Goal: Task Accomplishment & Management: Manage account settings

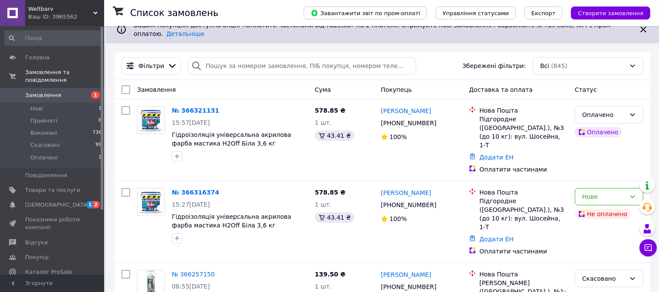
scroll to position [76, 0]
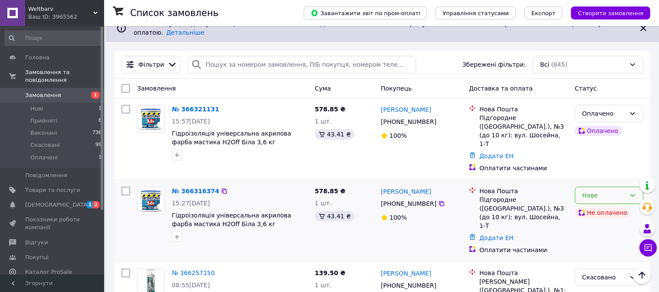
click at [592, 191] on div "Нове" at bounding box center [603, 196] width 43 height 10
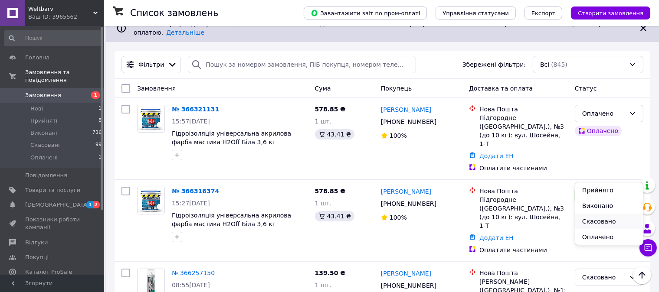
click at [589, 220] on li "Скасовано" at bounding box center [609, 222] width 68 height 16
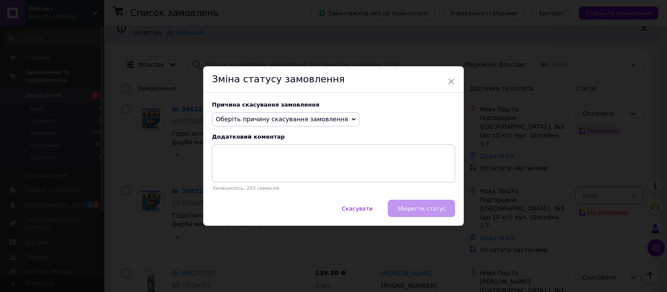
click at [299, 113] on span "Оберіть причину скасування замовлення" at bounding box center [286, 119] width 148 height 15
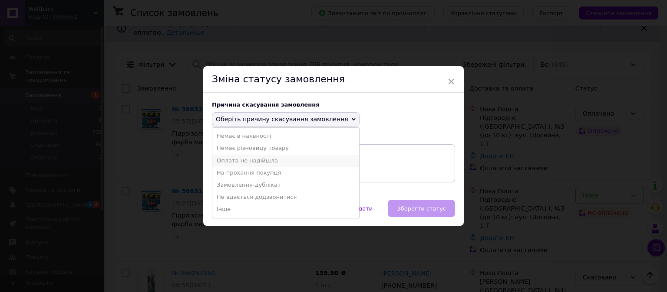
click at [273, 158] on li "Оплата не надійшла" at bounding box center [285, 161] width 147 height 12
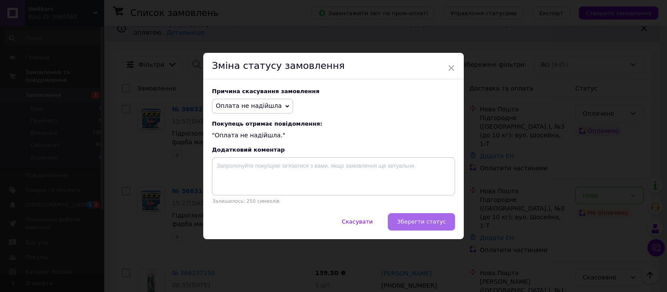
click at [430, 220] on span "Зберегти статус" at bounding box center [421, 222] width 49 height 7
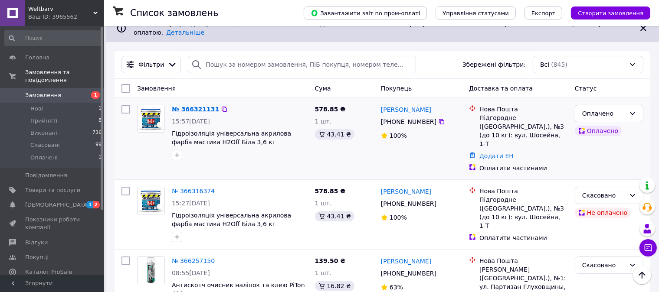
click at [192, 106] on link "№ 366321131" at bounding box center [195, 109] width 47 height 7
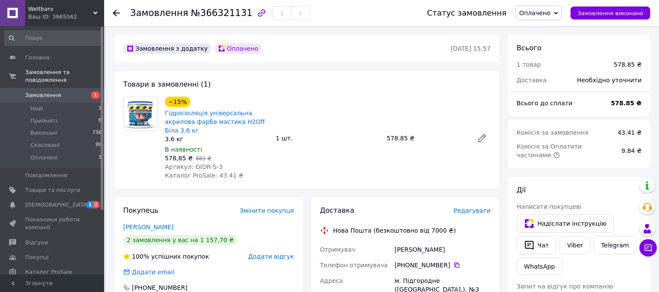
click at [561, 16] on span "Оплачено" at bounding box center [539, 13] width 46 height 15
click at [552, 32] on li "Прийнято" at bounding box center [539, 30] width 46 height 13
click at [480, 207] on span "Редагувати" at bounding box center [472, 210] width 37 height 7
click at [466, 207] on span "Редагувати" at bounding box center [472, 210] width 37 height 7
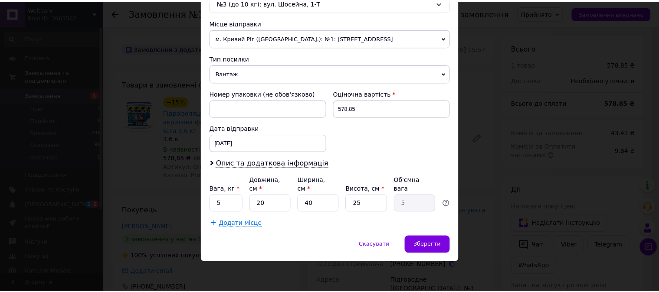
scroll to position [292, 0]
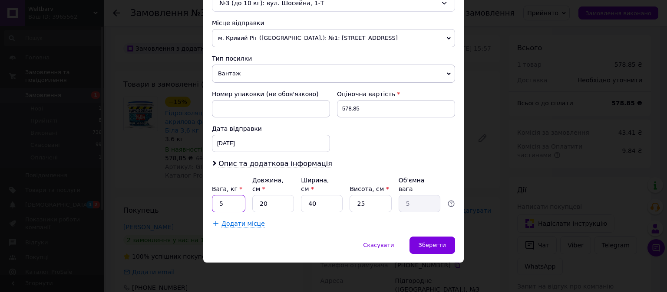
click at [229, 205] on input "5" at bounding box center [228, 203] width 33 height 17
type input "4"
type input "2"
type input "0.5"
type input "25"
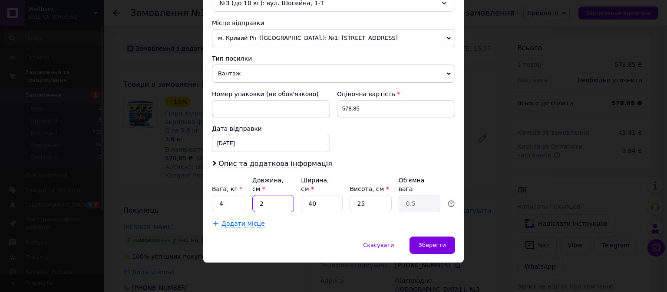
type input "6.25"
type input "25"
type input "2"
type input "0.31"
type input "25"
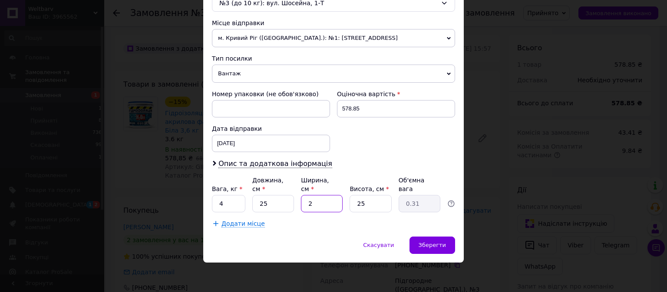
type input "3.91"
type input "2"
type input "0.31"
type input "23"
type input "3.59"
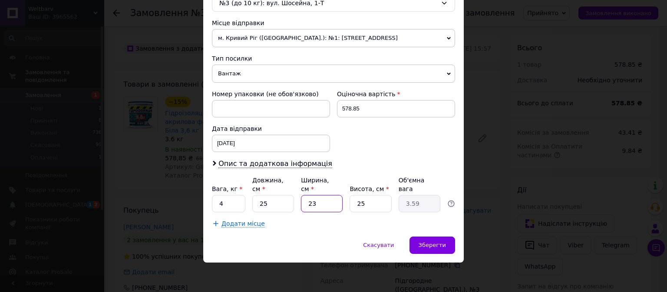
type input "230"
type input "35.94"
type input "23"
type input "3.59"
type input "2"
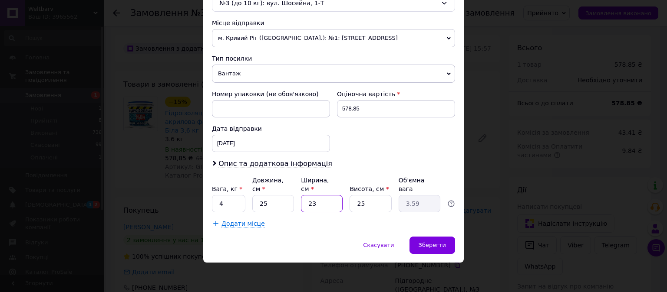
type input "0.31"
type input "3"
type input "0.47"
type input "30"
type input "4.69"
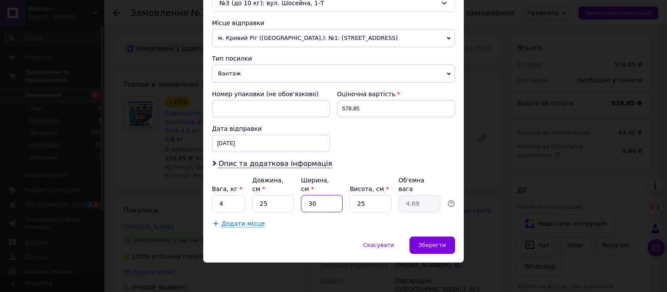
type input "3"
type input "0.47"
type input "2"
type input "0.31"
type input "25"
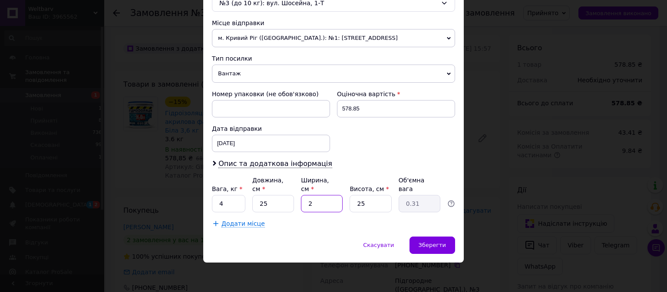
type input "3.91"
type input "25"
click at [422, 242] on span "Зберегти" at bounding box center [431, 245] width 27 height 7
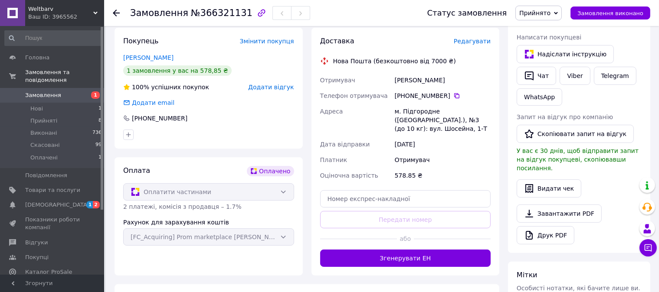
scroll to position [208, 0]
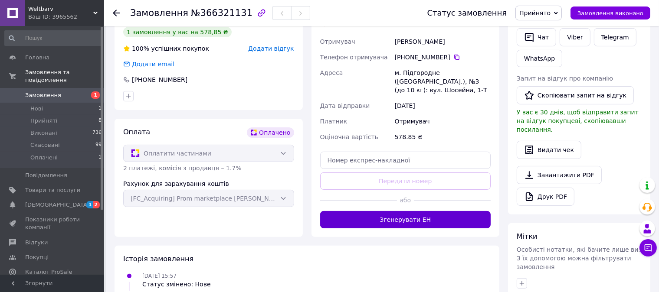
click at [424, 211] on button "Згенерувати ЕН" at bounding box center [405, 219] width 171 height 17
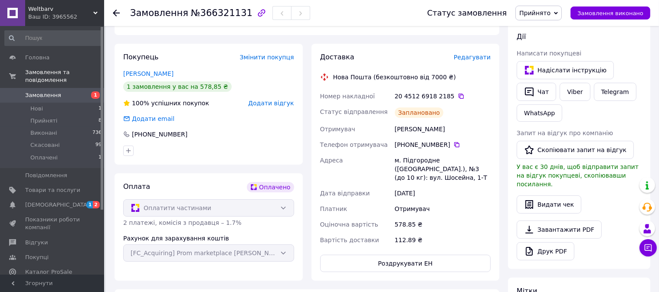
scroll to position [0, 0]
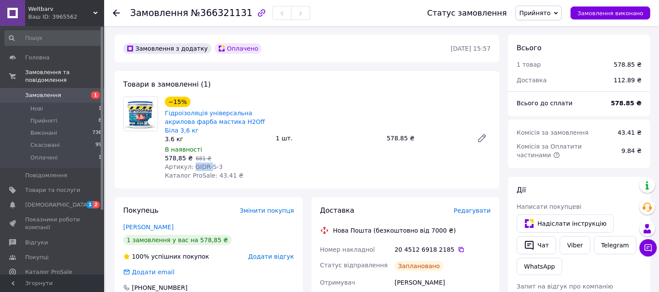
drag, startPoint x: 206, startPoint y: 158, endPoint x: 190, endPoint y: 159, distance: 16.5
click at [190, 164] on span "Артикул: GIDR-S-3" at bounding box center [194, 167] width 58 height 7
drag, startPoint x: 190, startPoint y: 159, endPoint x: 223, endPoint y: 160, distance: 33.0
click at [223, 163] on div "Артикул: GIDR-S-3" at bounding box center [217, 167] width 104 height 9
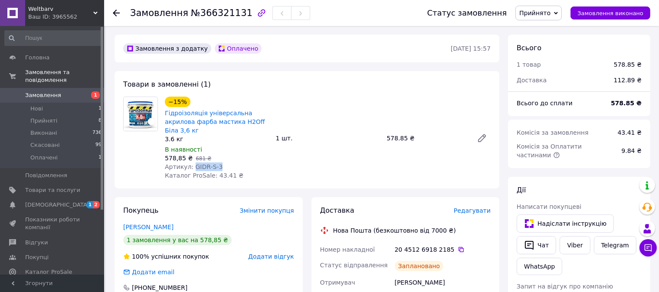
copy span "GIDR-S-3"
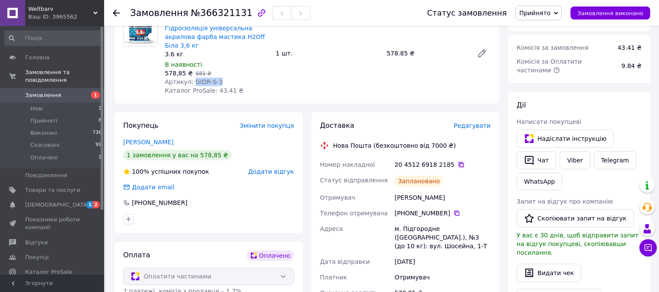
scroll to position [88, 0]
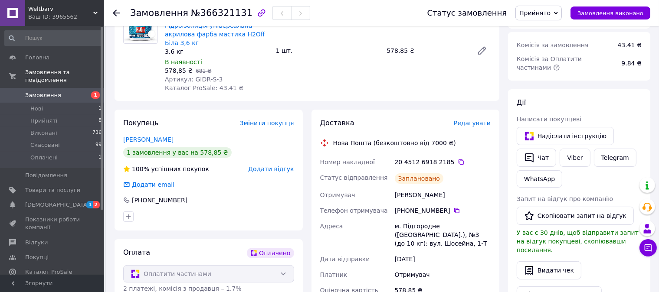
click at [410, 187] on div "[PERSON_NAME]" at bounding box center [442, 195] width 99 height 16
copy div "[PERSON_NAME]"
drag, startPoint x: 445, startPoint y: 204, endPoint x: 404, endPoint y: 203, distance: 41.2
click at [404, 207] on div "[PHONE_NUMBER]" at bounding box center [443, 211] width 96 height 9
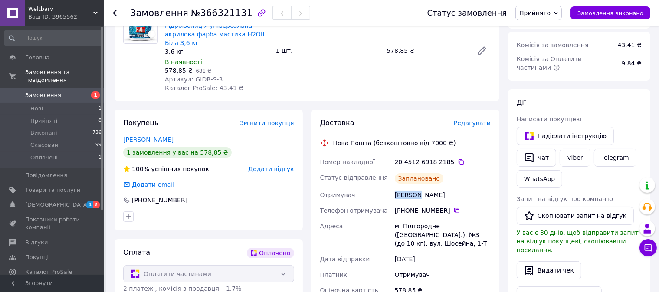
copy div "0 93 443 85 70"
click at [424, 219] on div "м. Підгородне ([GEOGRAPHIC_DATA].), №3 (до 10 кг): вул. Шосейна, 1-Т" at bounding box center [442, 235] width 99 height 33
copy div "[GEOGRAPHIC_DATA]"
click at [458, 159] on icon at bounding box center [461, 162] width 7 height 7
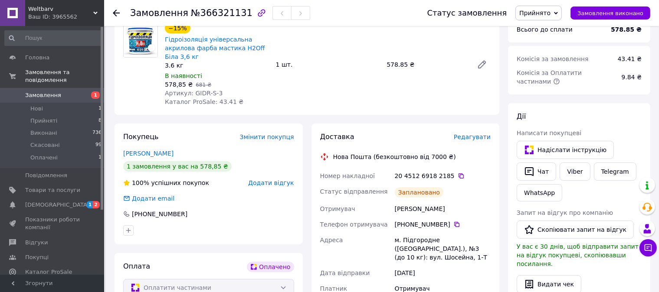
scroll to position [74, 0]
